Goal: Transaction & Acquisition: Purchase product/service

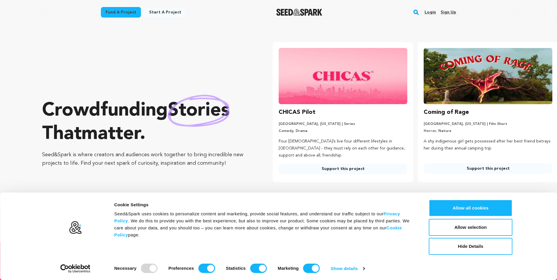
click at [417, 12] on rect "button" at bounding box center [416, 12] width 7 height 7
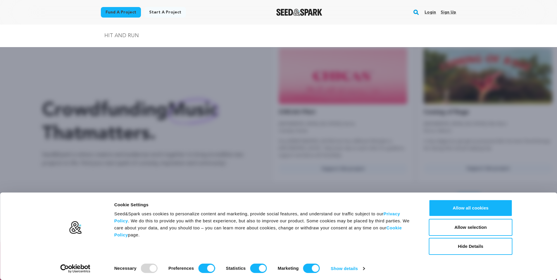
type input "HIT AND RUN"
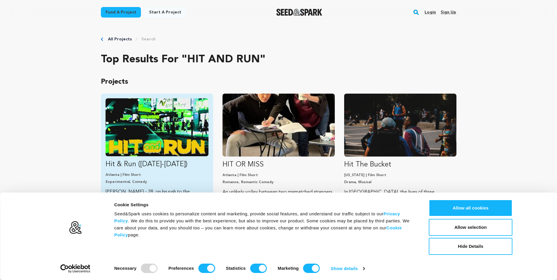
click at [166, 116] on img "Fund Hit &amp; Run (2025-2026)" at bounding box center [157, 127] width 103 height 58
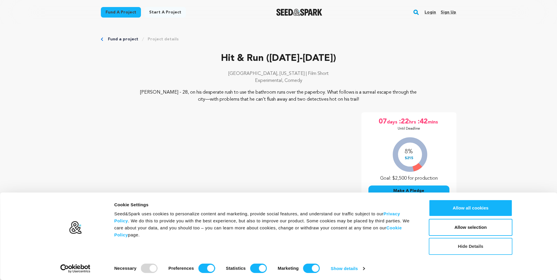
click at [480, 249] on button "Hide Details" at bounding box center [471, 246] width 84 height 17
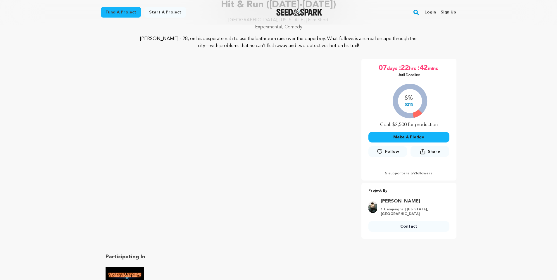
scroll to position [58, 0]
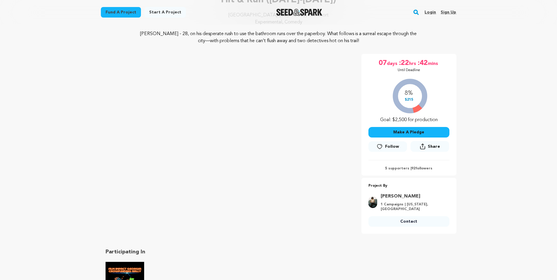
click at [433, 14] on link "Login" at bounding box center [430, 12] width 11 height 9
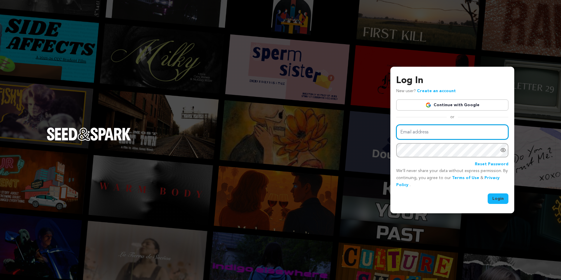
click at [442, 131] on input "Email address" at bounding box center [453, 132] width 112 height 15
click at [443, 135] on input "Email address" at bounding box center [453, 132] width 112 height 15
type input "T"
type input "thedisc"
click at [490, 102] on link "Continue with Google" at bounding box center [453, 104] width 112 height 11
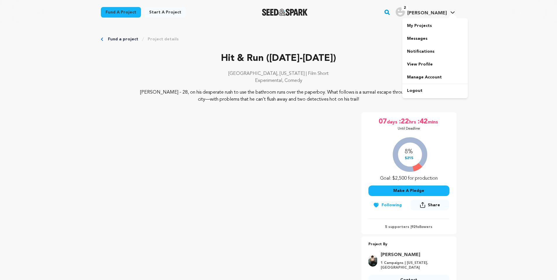
click at [405, 11] on img "Danny M.'s Profile" at bounding box center [400, 11] width 9 height 9
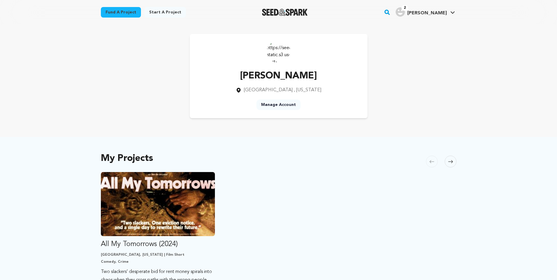
click at [281, 106] on link "Manage Account" at bounding box center [278, 104] width 44 height 11
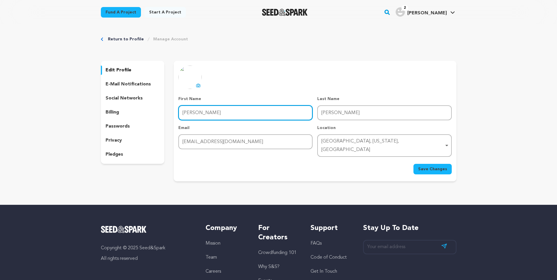
drag, startPoint x: 201, startPoint y: 115, endPoint x: 150, endPoint y: 106, distance: 51.1
click at [150, 106] on div "edit profile e-mail notifications social networks billing passwords privacy ple…" at bounding box center [279, 121] width 356 height 120
type input "catalist"
click at [414, 164] on button "Save Changes" at bounding box center [433, 169] width 38 height 11
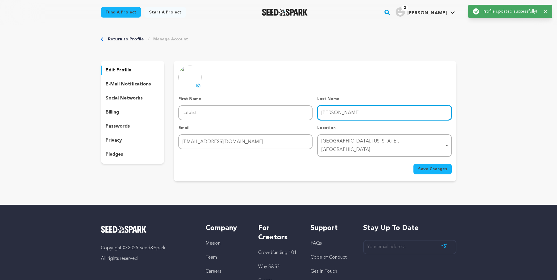
drag, startPoint x: 328, startPoint y: 117, endPoint x: 301, endPoint y: 116, distance: 27.5
click at [301, 117] on div "First Name First Name catalist Last Name Last Name Michel Email Email iamdaniel…" at bounding box center [314, 126] width 273 height 61
click at [414, 164] on button "Save Changes" at bounding box center [433, 169] width 38 height 11
type input "o"
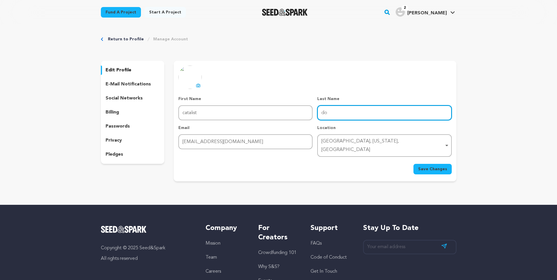
type input "d"
paste input "DōM"
type input "DōM"
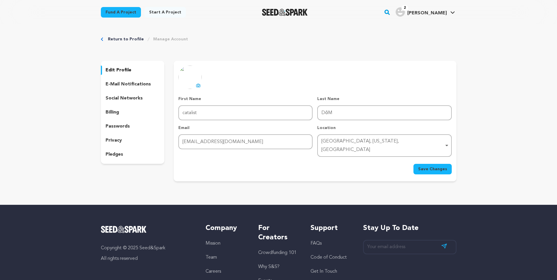
click at [435, 166] on span "Save Changes" at bounding box center [432, 169] width 29 height 6
click at [197, 83] on icon at bounding box center [198, 85] width 5 height 5
click at [118, 7] on div "Fund a project Start a project Search 2" at bounding box center [274, 12] width 365 height 15
click at [120, 9] on link "Fund a project" at bounding box center [121, 12] width 40 height 11
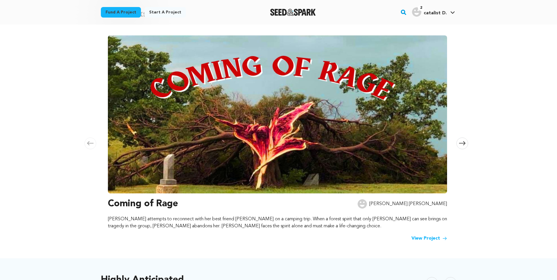
scroll to position [58, 0]
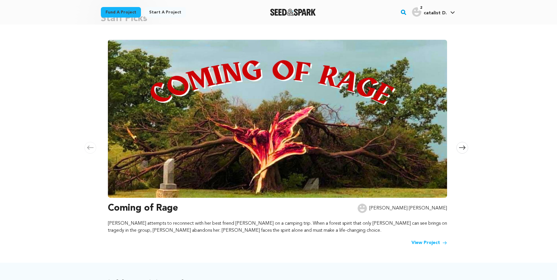
click at [407, 11] on rect "button" at bounding box center [403, 12] width 7 height 7
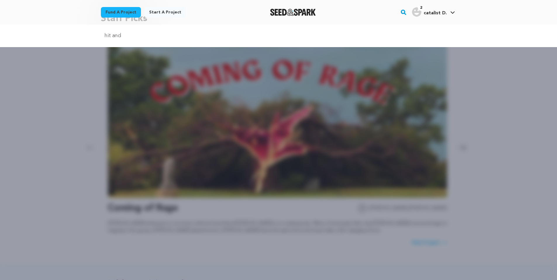
type input "hit and"
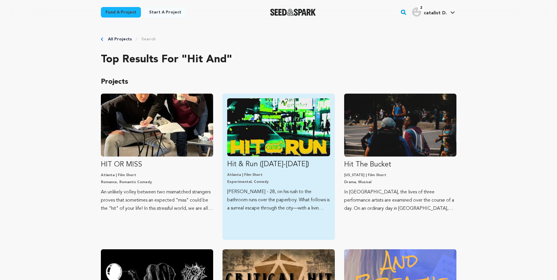
click at [271, 181] on p "Experimental, Comedy" at bounding box center [278, 182] width 103 height 5
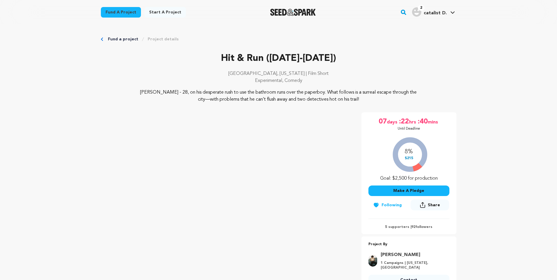
click at [413, 191] on button "Make A Pledge" at bounding box center [408, 190] width 81 height 11
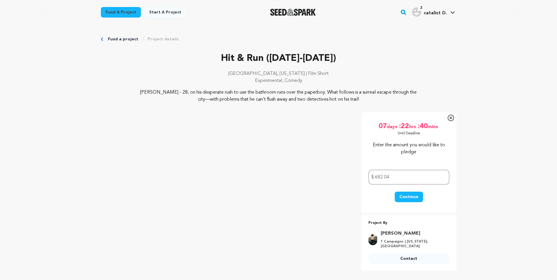
click at [406, 195] on button "Continue" at bounding box center [409, 197] width 28 height 11
drag, startPoint x: 391, startPoint y: 178, endPoint x: 379, endPoint y: 177, distance: 11.7
click at [379, 177] on input "682.04" at bounding box center [408, 177] width 81 height 15
type input "682"
click at [395, 192] on button "Continue" at bounding box center [409, 197] width 28 height 11
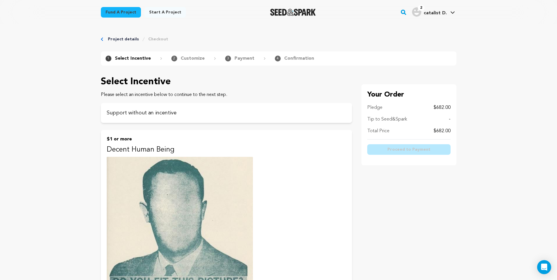
click at [197, 97] on p "Please select an incentive below to continue to the next step." at bounding box center [226, 94] width 251 height 7
click at [199, 105] on div "Support without an incentive" at bounding box center [226, 113] width 251 height 20
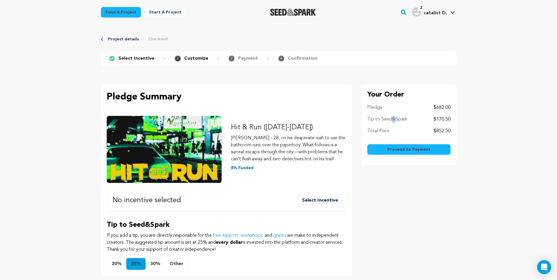
drag, startPoint x: 393, startPoint y: 120, endPoint x: 398, endPoint y: 119, distance: 5.3
click at [393, 120] on p "Tip to Seed&Spark" at bounding box center [387, 119] width 40 height 7
drag, startPoint x: 406, startPoint y: 116, endPoint x: 379, endPoint y: 116, distance: 27.2
click at [379, 116] on div "Tip to Seed&Spark $170.50" at bounding box center [408, 119] width 83 height 7
drag, startPoint x: 427, startPoint y: 115, endPoint x: 422, endPoint y: 115, distance: 4.7
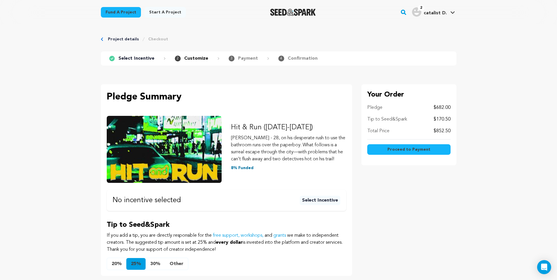
click at [425, 115] on div "Pledge $682.00 Tip to Seed&Spark $170.50 Total Price $852.50" at bounding box center [408, 121] width 83 height 35
click at [179, 265] on button "Other" at bounding box center [176, 264] width 23 height 12
click at [199, 267] on input "text" at bounding box center [194, 265] width 56 height 15
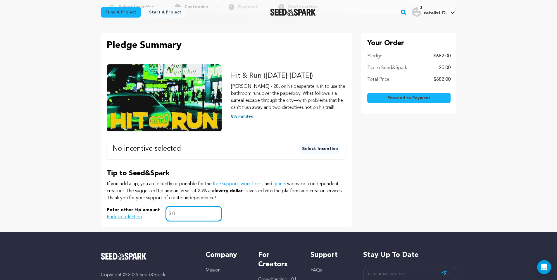
scroll to position [58, 0]
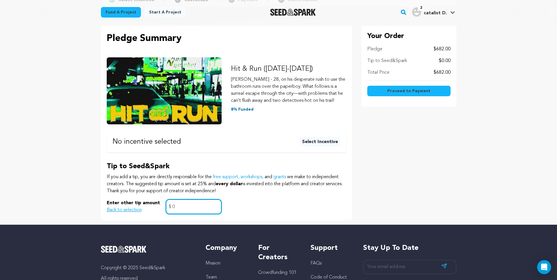
type input "0"
click at [388, 89] on button "Proceed to Payment" at bounding box center [408, 91] width 83 height 11
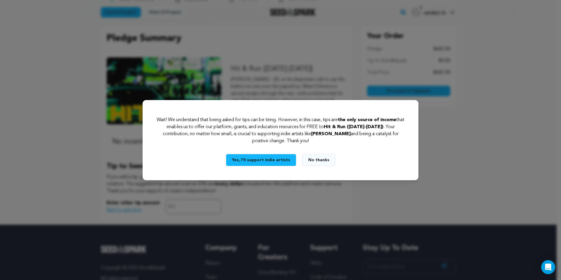
click at [311, 161] on button "No thanks" at bounding box center [318, 160] width 33 height 12
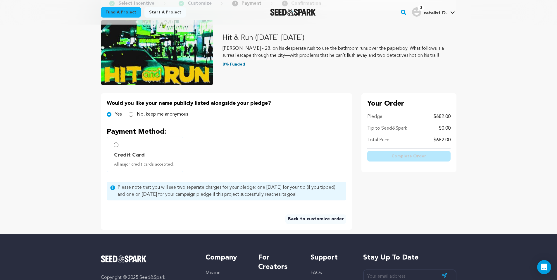
scroll to position [88, 0]
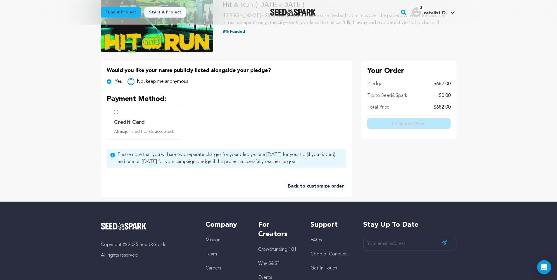
click at [130, 83] on input "No, keep me anonymous" at bounding box center [131, 81] width 5 height 5
radio input "true"
click at [117, 113] on input "Credit Card All major credit cards accepted." at bounding box center [116, 112] width 5 height 5
radio input "false"
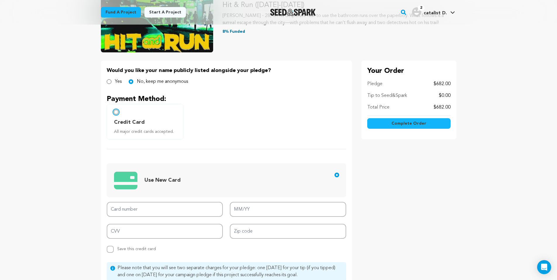
click at [117, 111] on input "Credit Card All major credit cards accepted." at bounding box center [116, 112] width 5 height 5
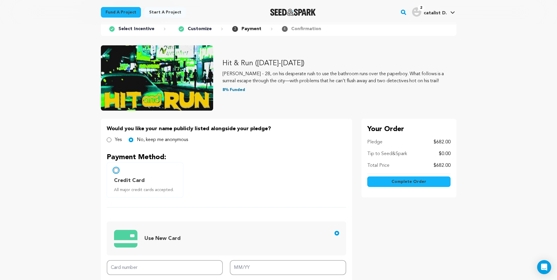
scroll to position [29, 0]
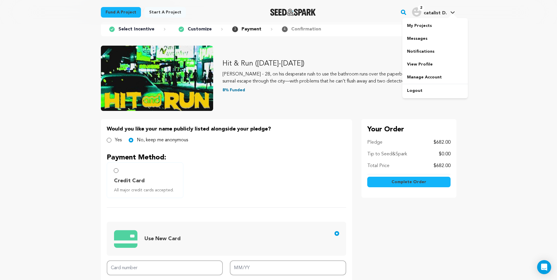
click at [418, 13] on img "catalist D.'s Profile" at bounding box center [416, 11] width 9 height 9
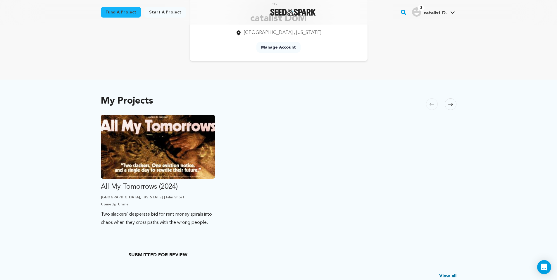
scroll to position [88, 0]
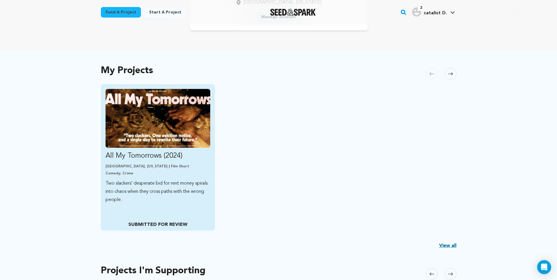
click at [167, 153] on p "All My Tomorrows (2024)" at bounding box center [158, 155] width 105 height 9
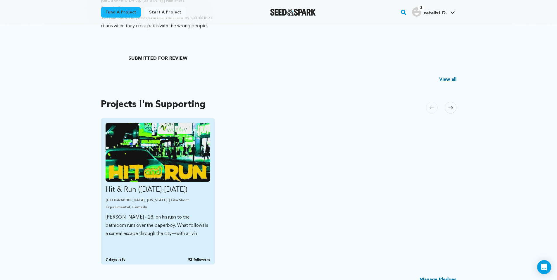
scroll to position [263, 0]
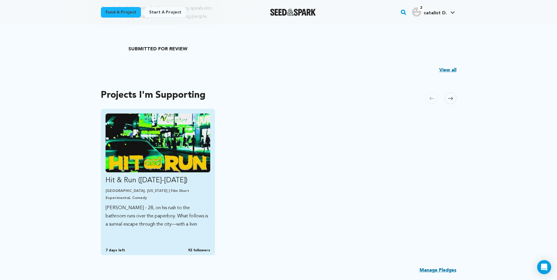
click at [197, 224] on p "Marvin - 28, on his rush to the bathroom runs over the paperboy. What follows i…" at bounding box center [158, 216] width 105 height 25
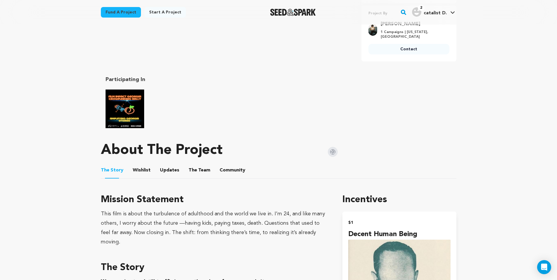
scroll to position [234, 0]
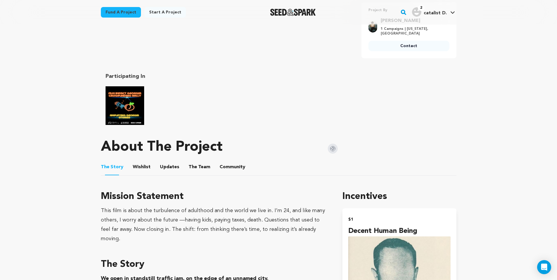
click at [138, 162] on button "Wishlist" at bounding box center [142, 168] width 14 height 14
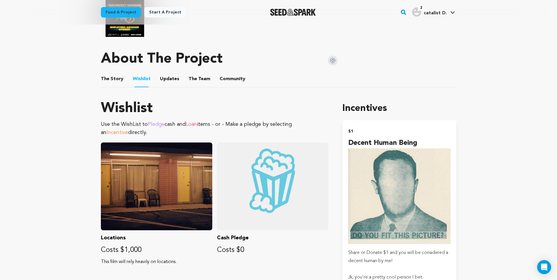
scroll to position [322, 0]
click at [192, 73] on button "The Team" at bounding box center [199, 80] width 14 height 14
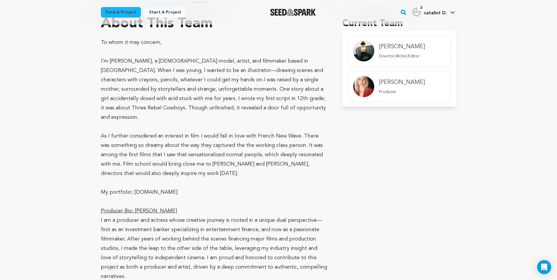
scroll to position [409, 0]
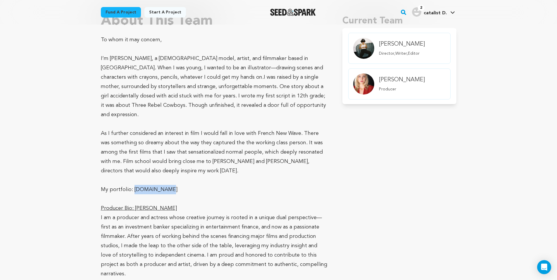
drag, startPoint x: 158, startPoint y: 175, endPoint x: 133, endPoint y: 176, distance: 25.5
click at [133, 187] on span "My portfolio: [DOMAIN_NAME]" at bounding box center [139, 189] width 77 height 5
copy span "[DOMAIN_NAME]"
